Goal: Find specific page/section

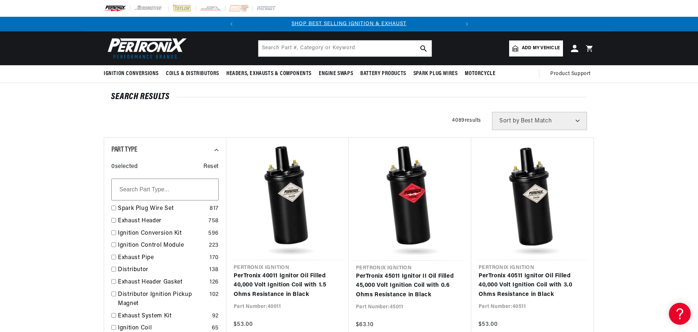
click at [145, 43] on img at bounding box center [146, 48] width 84 height 25
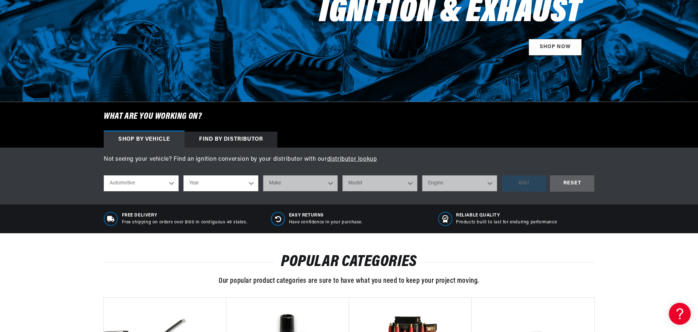
scroll to position [146, 0]
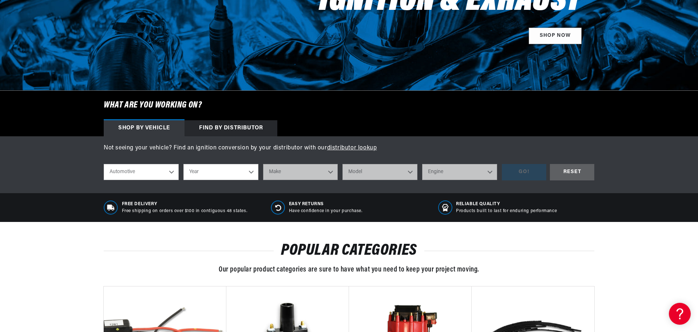
click at [219, 173] on select "Year 2026 2025 2024 2023 2022 2021 2020 2019 2018 2017 2016 2015 2014 2013 2012…" at bounding box center [220, 172] width 75 height 16
select select "1968"
click at [183, 164] on select "Year 2026 2025 2024 2023 2022 2021 2020 2019 2018 2017 2016 2015 2014 2013 2012…" at bounding box center [220, 172] width 75 height 16
select select "1968"
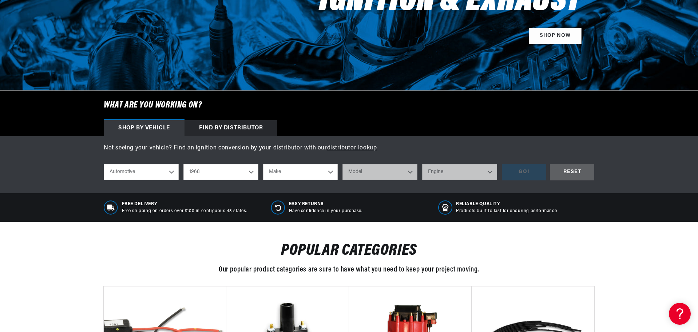
click at [304, 174] on select "Make Alfa Romeo American Motors Aston Martin Austin Austin Healey Avanti Bentle…" at bounding box center [300, 172] width 75 height 16
select select "Ford"
click at [263, 164] on select "Make Alfa Romeo American Motors Aston Martin Austin Austin Healey Avanti Bentle…" at bounding box center [300, 172] width 75 height 16
select select "Ford"
click at [373, 174] on select "Model Bronco Country Sedan Country Squire Custom Custom 500 F-100 F-250 F-350 F…" at bounding box center [380, 172] width 75 height 16
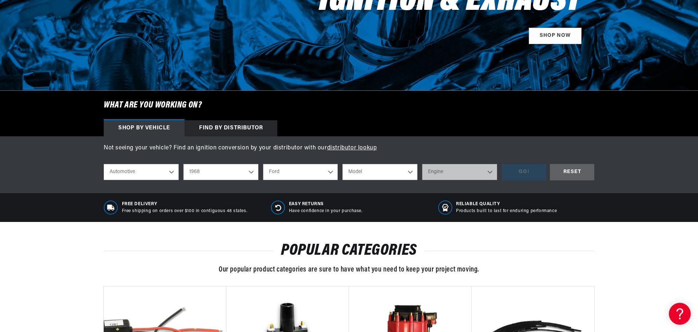
scroll to position [0, 0]
select select "Mustang"
click at [343, 164] on select "Model Bronco Country Sedan Country Squire Custom Custom 500 F-100 F-250 F-350 F…" at bounding box center [380, 172] width 75 height 16
select select "Mustang"
click at [456, 174] on select "Engine 4.1L 4.3L 5.8L 200cid / 3.3L 289cid / 4.7L 302cid / 5.0L 351W 390cid / 6…" at bounding box center [459, 172] width 75 height 16
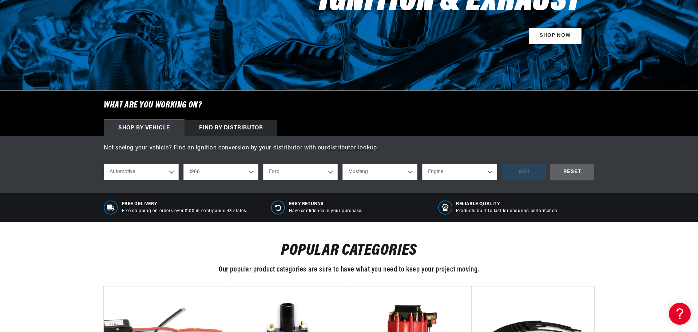
select select "302cid-5.0L"
click at [422, 164] on select "Engine 4.1L 4.3L 5.8L 200cid / 3.3L 289cid / 4.7L 302cid / 5.0L 351W 390cid / 6…" at bounding box center [459, 172] width 75 height 16
select select "302cid-5.0L"
click at [523, 175] on div "GO!" at bounding box center [524, 172] width 44 height 16
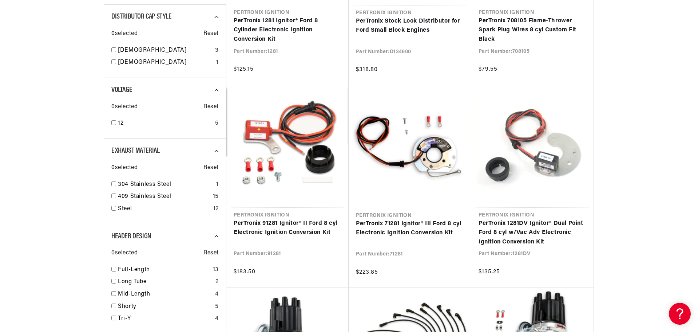
scroll to position [0, 221]
